Goal: Communication & Community: Share content

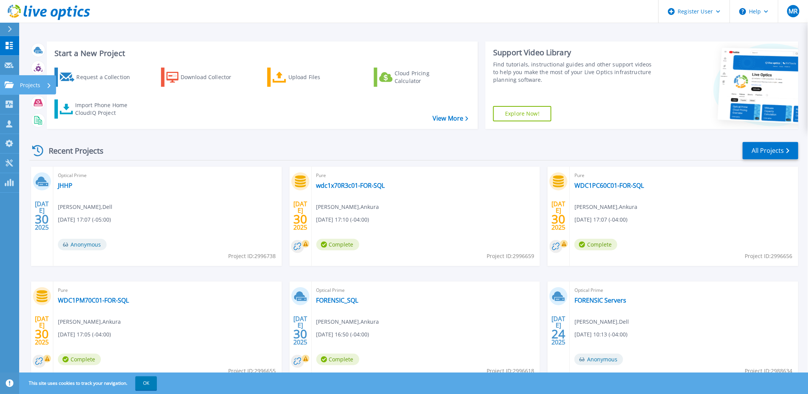
click at [29, 83] on p "Projects" at bounding box center [30, 85] width 20 height 20
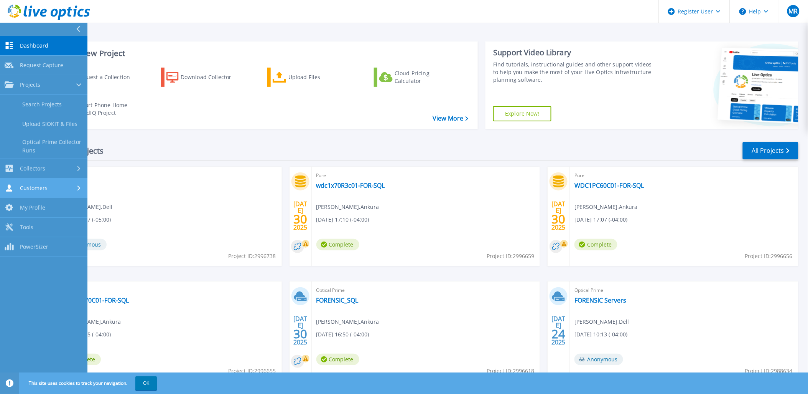
click at [54, 191] on div "Customers" at bounding box center [44, 187] width 78 height 7
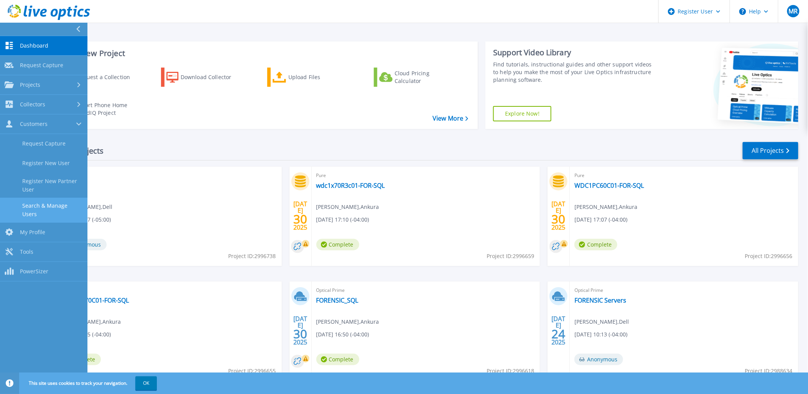
click at [46, 208] on link "Search & Manage Users" at bounding box center [43, 210] width 87 height 25
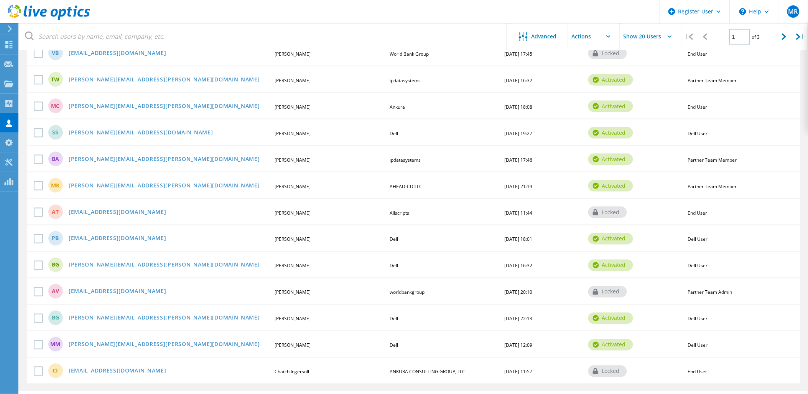
scroll to position [310, 0]
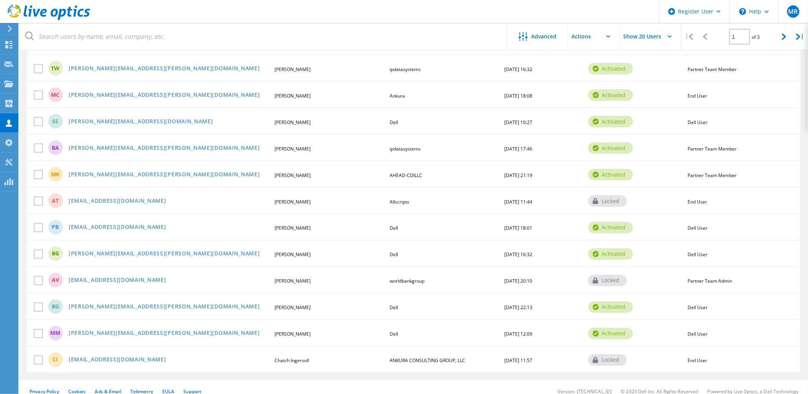
click at [100, 85] on div "MC mike.chewning@ankura.com Mike Chewning Ankura 06/15/2023, 18:08 activated En…" at bounding box center [414, 94] width 774 height 26
click at [101, 92] on link "mike.chewning@ankura.com" at bounding box center [164, 95] width 191 height 7
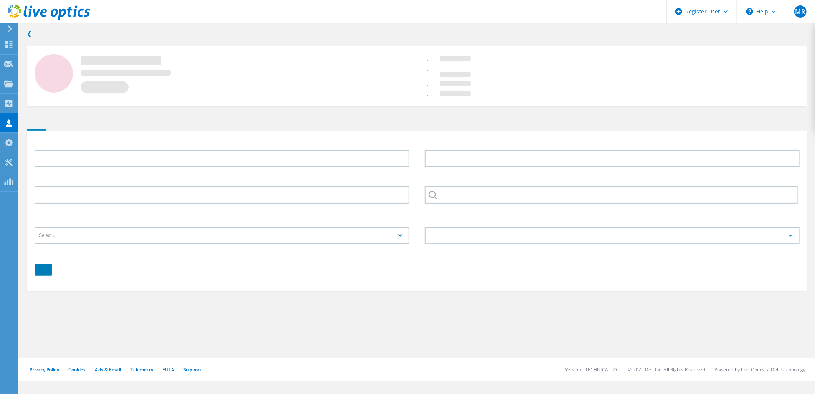
type input "Mike"
type input "Chewning"
type input "Ankura"
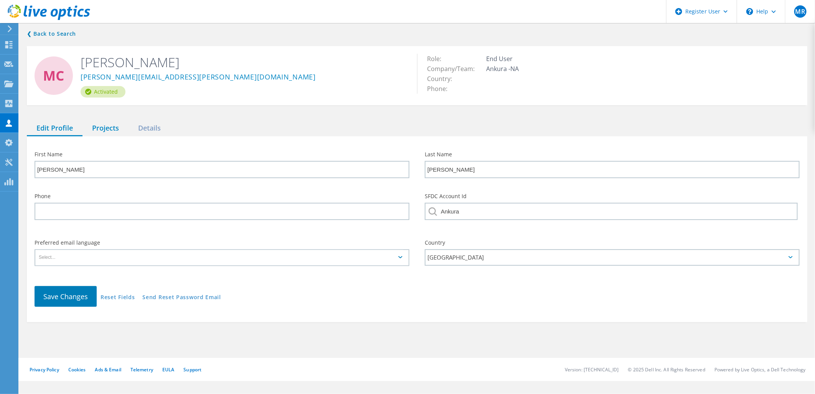
click at [109, 132] on div "Projects" at bounding box center [105, 128] width 46 height 16
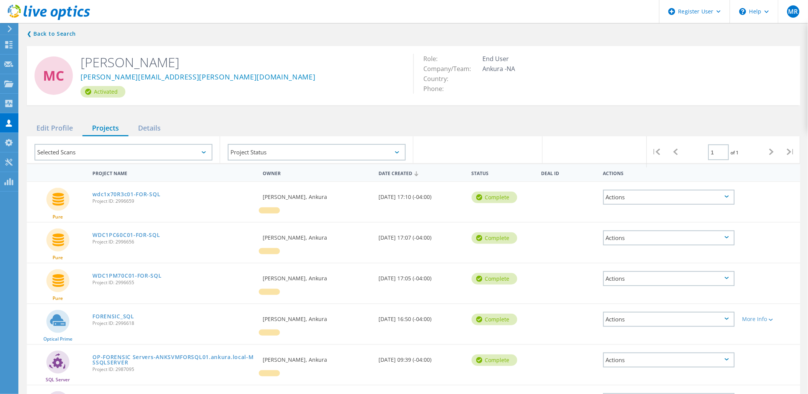
click at [679, 283] on div "Actions" at bounding box center [669, 278] width 132 height 15
click at [639, 290] on div "Share" at bounding box center [669, 290] width 130 height 12
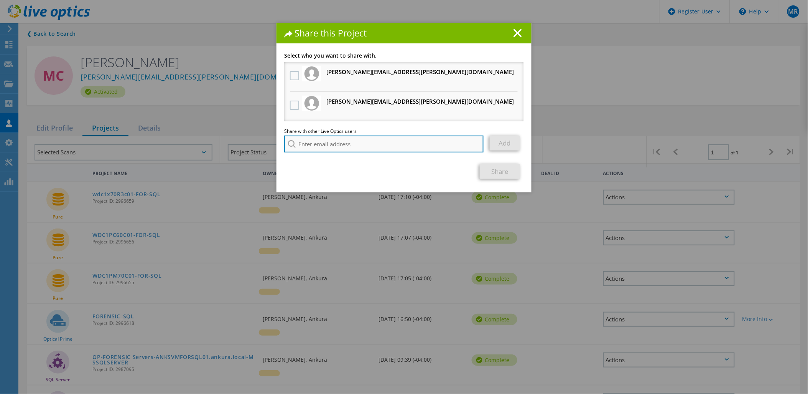
click at [348, 145] on input "search" at bounding box center [383, 143] width 199 height 17
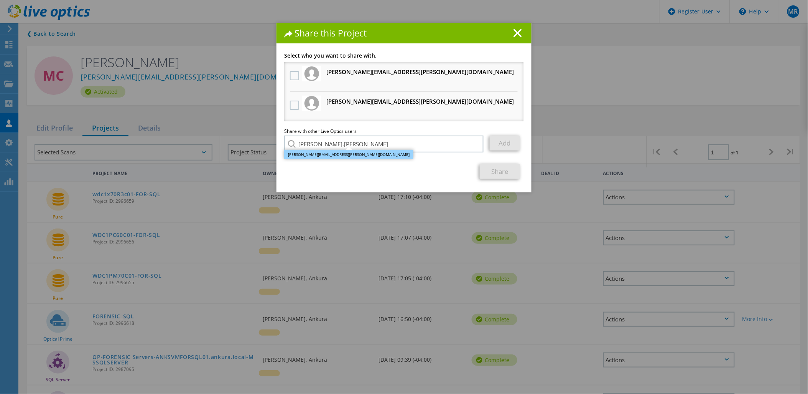
click at [317, 152] on li "Chris.Conniff@dell.com" at bounding box center [348, 154] width 129 height 9
type input "Chris.Conniff@dell.com"
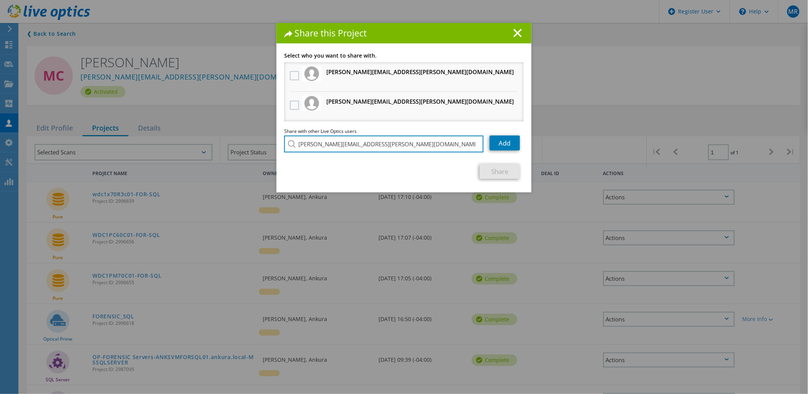
drag, startPoint x: 416, startPoint y: 138, endPoint x: 162, endPoint y: 121, distance: 254.5
click at [162, 121] on div "Share this Project Link other users to this project Changes can be overwritten …" at bounding box center [404, 208] width 808 height 371
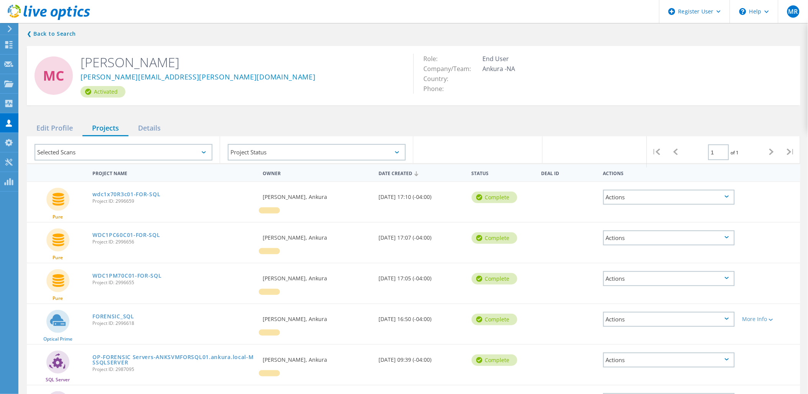
click at [673, 196] on div "Actions" at bounding box center [669, 196] width 132 height 15
click at [658, 211] on div "Share" at bounding box center [669, 209] width 130 height 12
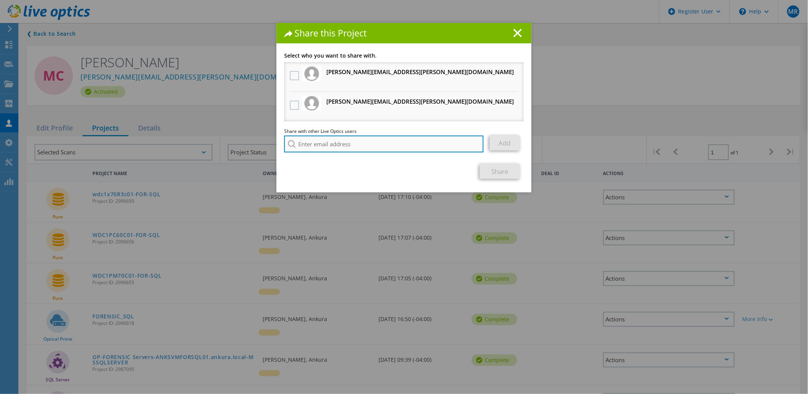
click at [320, 144] on input "search" at bounding box center [383, 143] width 199 height 17
paste input "c"
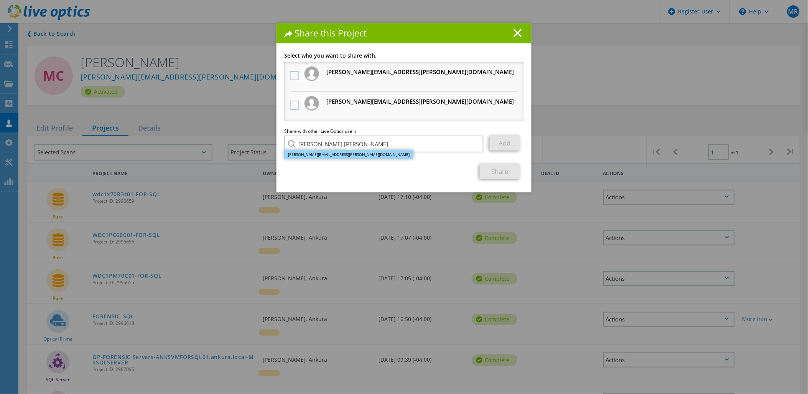
click at [321, 150] on li "Chris.Conniff@dell.com" at bounding box center [348, 154] width 129 height 9
type input "Chris.Conniff@dell.com"
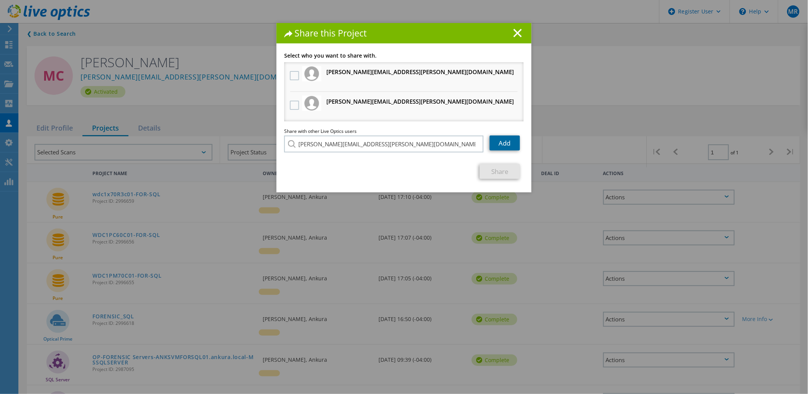
click at [504, 142] on link "Add" at bounding box center [505, 142] width 30 height 15
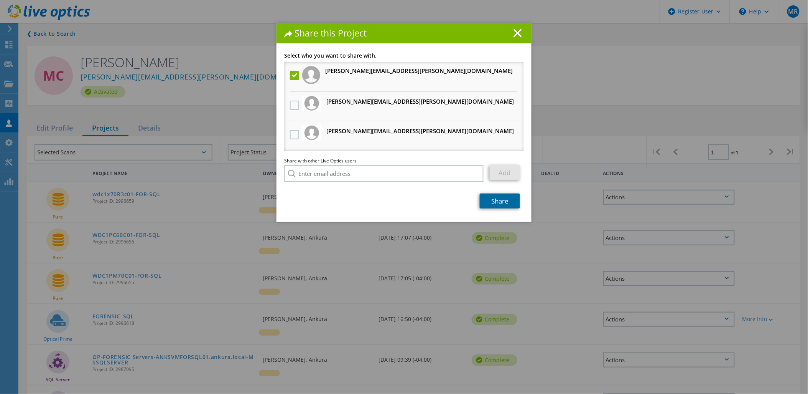
click at [502, 196] on link "Share" at bounding box center [500, 200] width 40 height 15
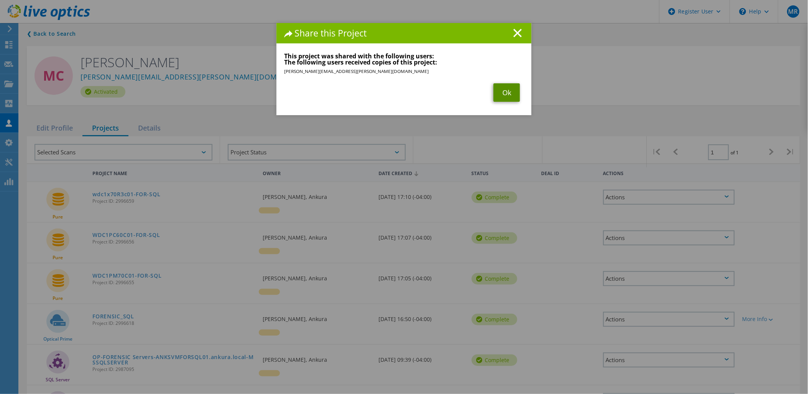
click at [512, 97] on link "Ok" at bounding box center [507, 92] width 26 height 18
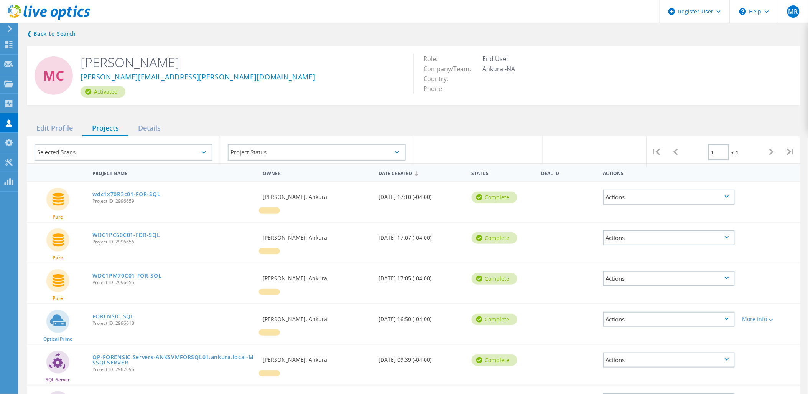
click at [620, 235] on div "Actions" at bounding box center [669, 237] width 132 height 15
click at [620, 248] on div "Share" at bounding box center [669, 250] width 130 height 12
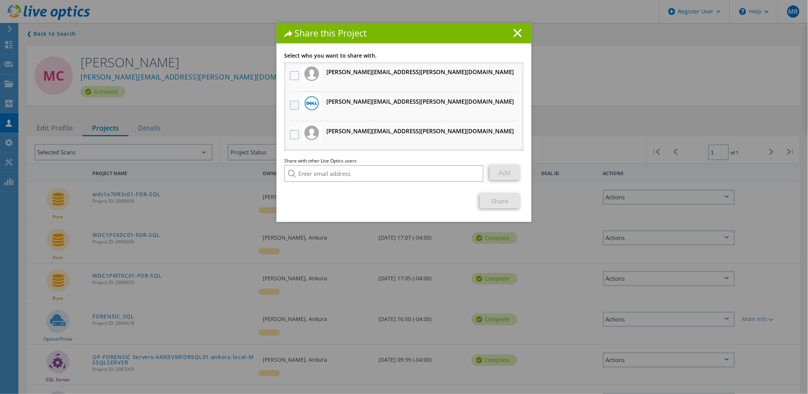
click at [292, 104] on label at bounding box center [295, 104] width 11 height 9
click at [0, 0] on input "checkbox" at bounding box center [0, 0] width 0 height 0
click at [496, 199] on link "Share" at bounding box center [500, 200] width 40 height 15
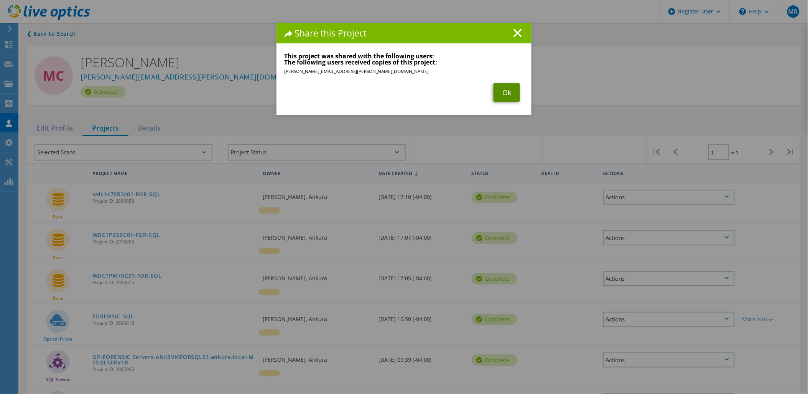
click at [498, 92] on link "Ok" at bounding box center [507, 92] width 26 height 18
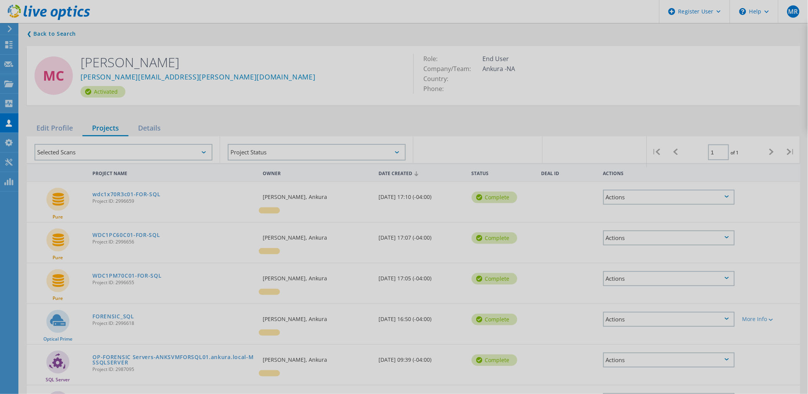
click at [641, 278] on body "Register User \n Help Explore Helpful Articles Contact Support MR Dell User Mah…" at bounding box center [404, 279] width 808 height 516
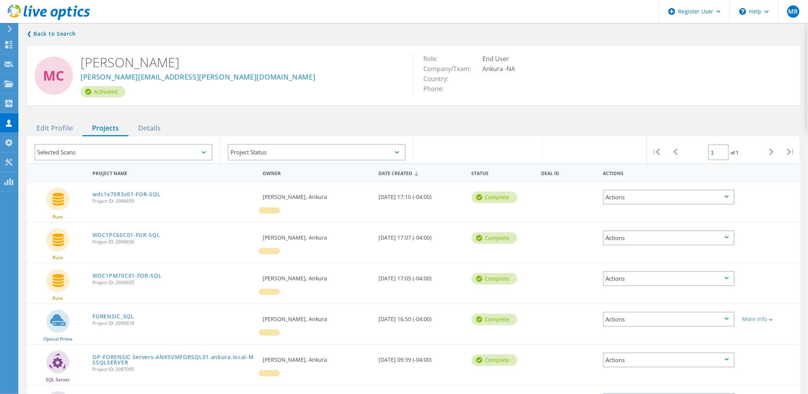
click at [643, 275] on div "Actions" at bounding box center [669, 278] width 132 height 15
click at [640, 287] on div "Share" at bounding box center [669, 290] width 130 height 12
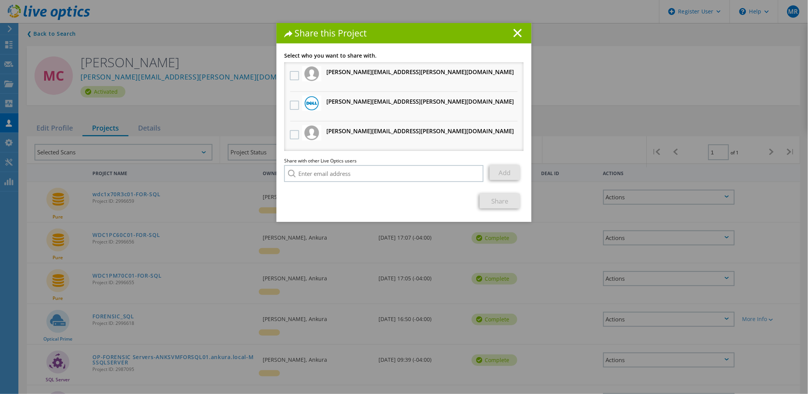
click at [341, 98] on h3 "Chris.Conniff@dell.com Will receive an anonymous copy" at bounding box center [420, 102] width 188 height 10
click at [290, 104] on label at bounding box center [295, 104] width 11 height 9
click at [0, 0] on input "checkbox" at bounding box center [0, 0] width 0 height 0
click at [501, 200] on link "Share" at bounding box center [500, 200] width 40 height 15
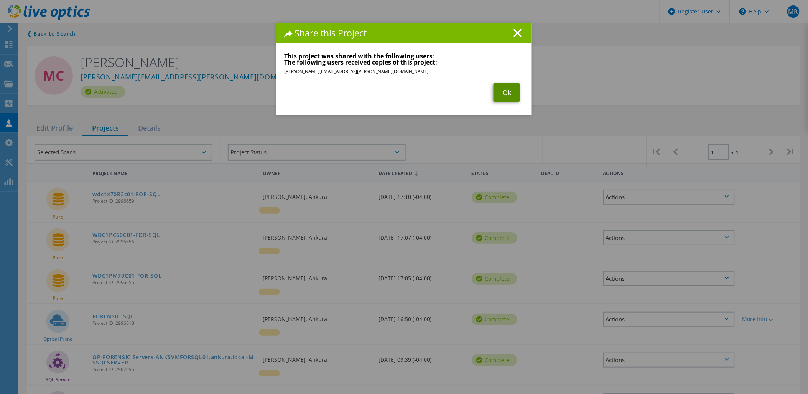
click at [501, 91] on link "Ok" at bounding box center [507, 92] width 26 height 18
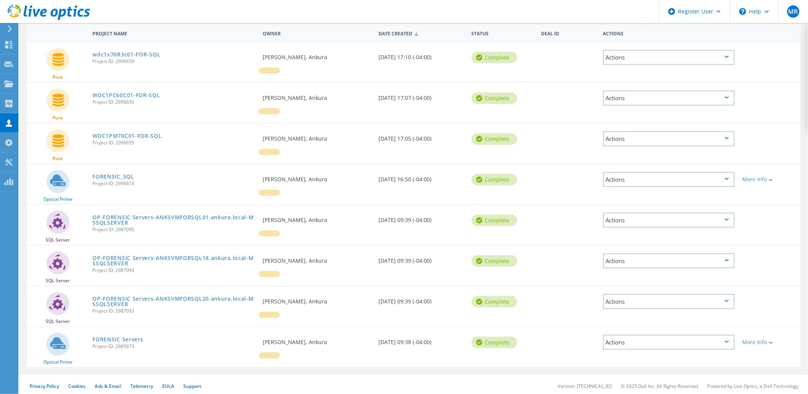
scroll to position [140, 0]
